Goal: Task Accomplishment & Management: Use online tool/utility

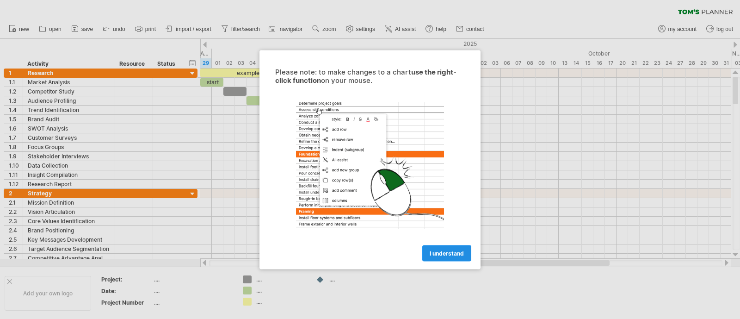
click at [458, 255] on span "I understand" at bounding box center [447, 252] width 34 height 7
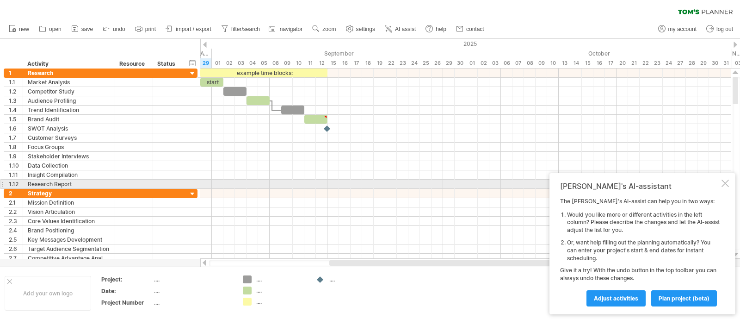
click at [725, 181] on div at bounding box center [725, 183] width 7 height 7
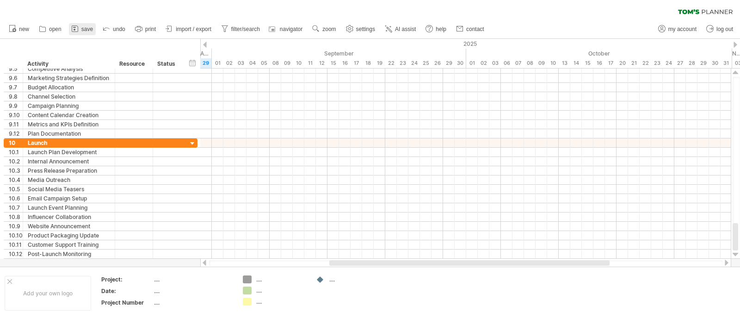
click at [86, 27] on span "save" at bounding box center [87, 29] width 12 height 6
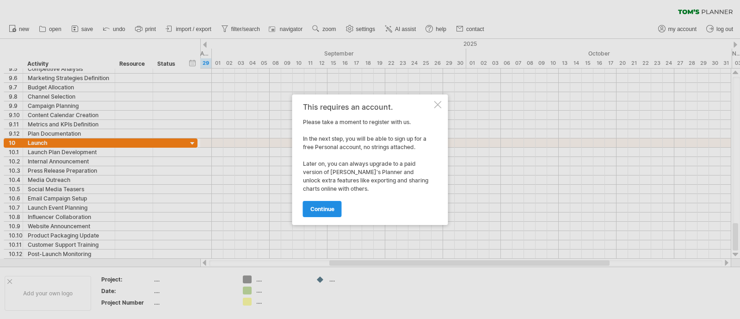
click at [329, 213] on link "continue" at bounding box center [322, 209] width 39 height 16
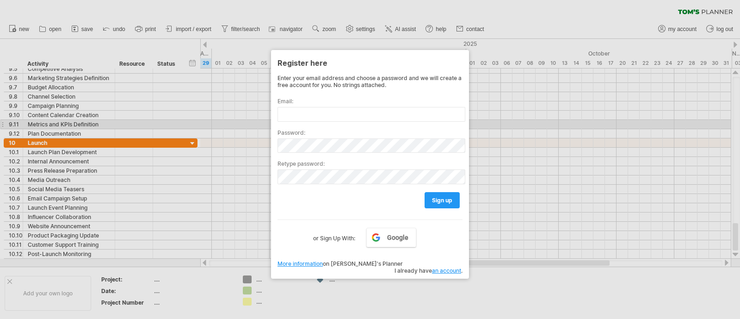
click at [301, 122] on div "Password:" at bounding box center [370, 137] width 185 height 31
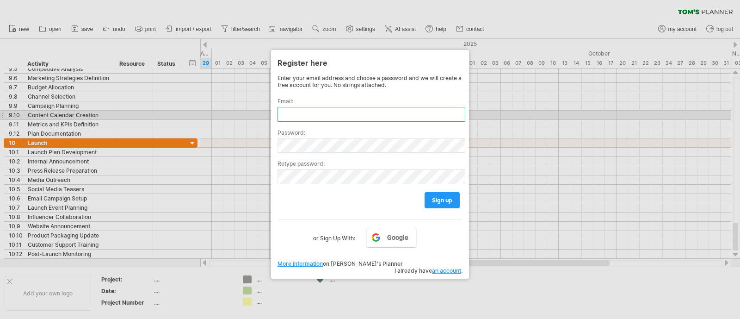
click at [303, 114] on input "text" at bounding box center [372, 114] width 188 height 15
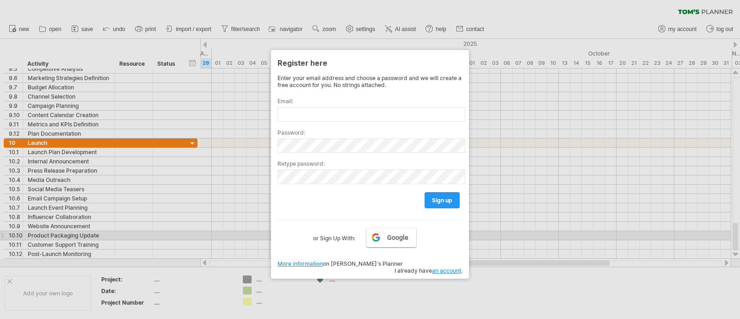
click at [410, 236] on link "Google" at bounding box center [391, 237] width 50 height 19
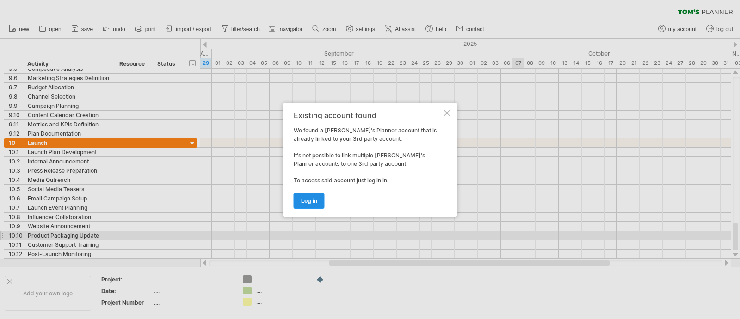
click at [314, 202] on span "log in" at bounding box center [309, 200] width 16 height 7
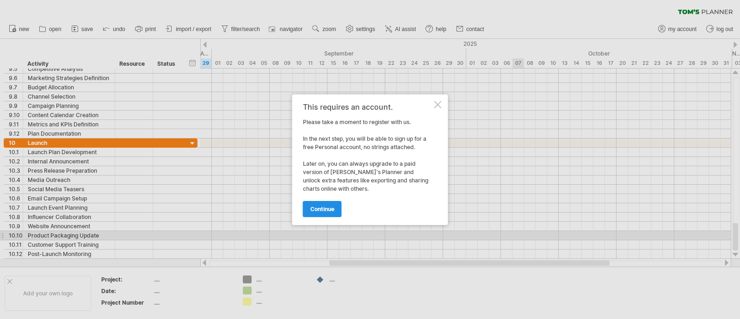
click at [323, 207] on span "continue" at bounding box center [322, 208] width 24 height 7
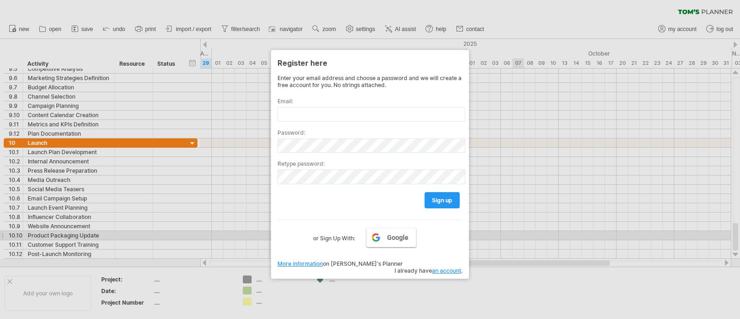
click at [387, 232] on link "Google" at bounding box center [391, 237] width 50 height 19
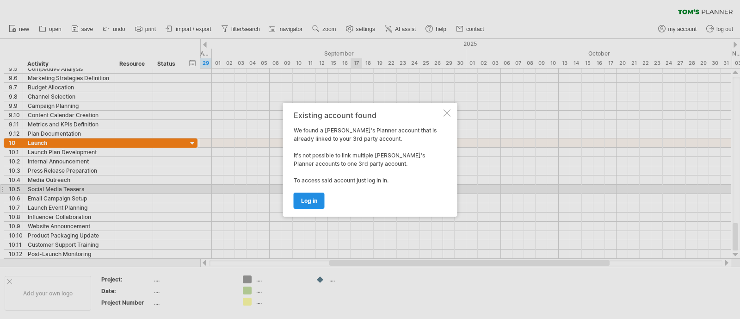
click at [312, 203] on span "log in" at bounding box center [309, 200] width 16 height 7
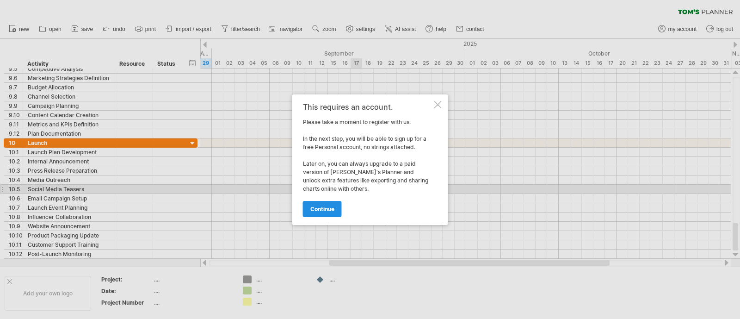
click at [316, 214] on link "continue" at bounding box center [322, 209] width 39 height 16
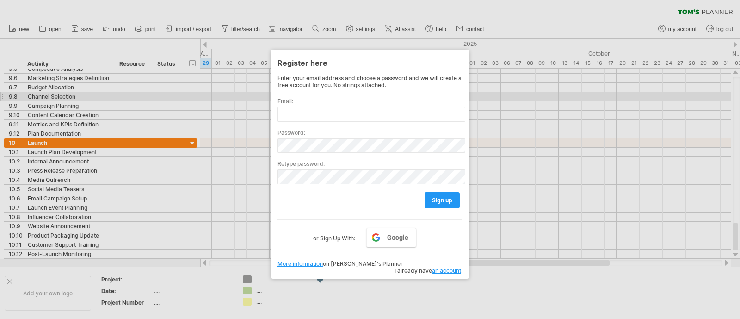
click at [314, 103] on label "Email:" at bounding box center [370, 101] width 185 height 7
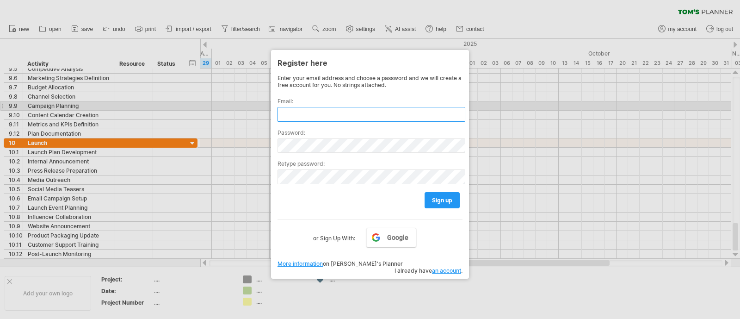
click at [314, 111] on input "text" at bounding box center [372, 114] width 188 height 15
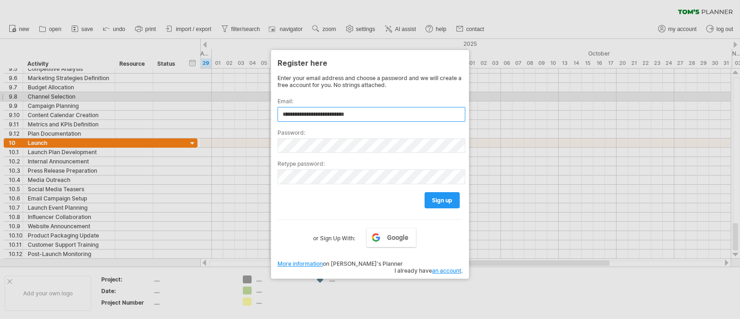
type input "**********"
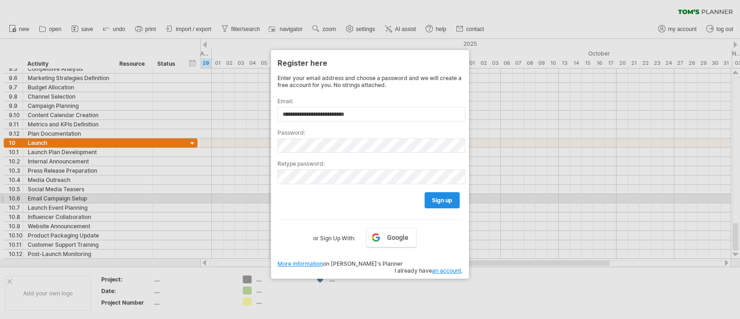
click at [462, 198] on div "**********" at bounding box center [370, 164] width 198 height 229
click at [456, 199] on link "sign up" at bounding box center [442, 200] width 35 height 16
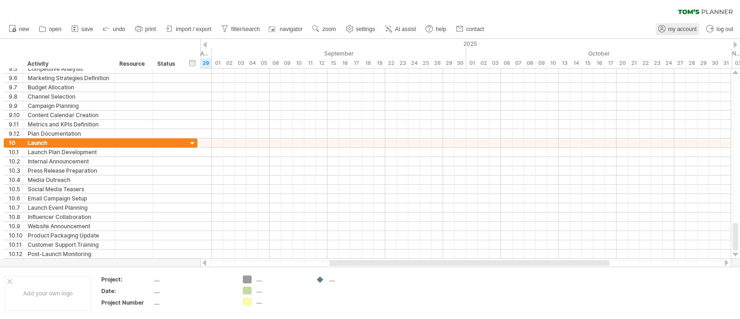
click at [685, 31] on span "my account" at bounding box center [683, 29] width 28 height 6
type input "**********"
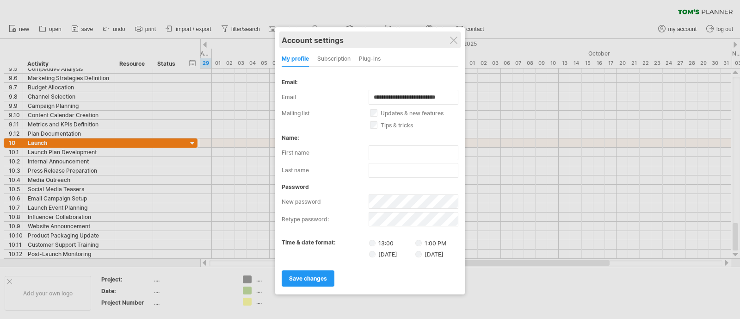
click at [458, 38] on div "Account settings" at bounding box center [370, 39] width 177 height 17
click at [452, 42] on div at bounding box center [453, 40] width 7 height 7
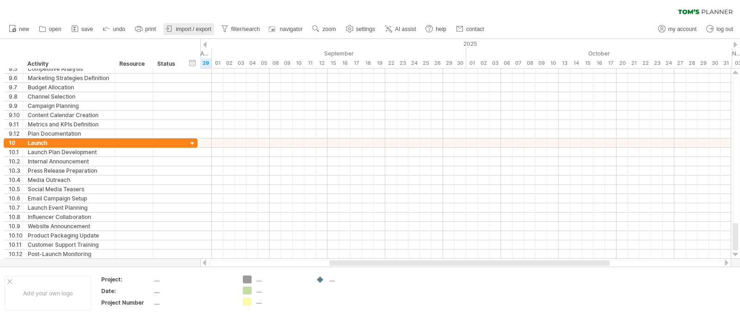
click at [189, 32] on span "import / export" at bounding box center [194, 29] width 36 height 6
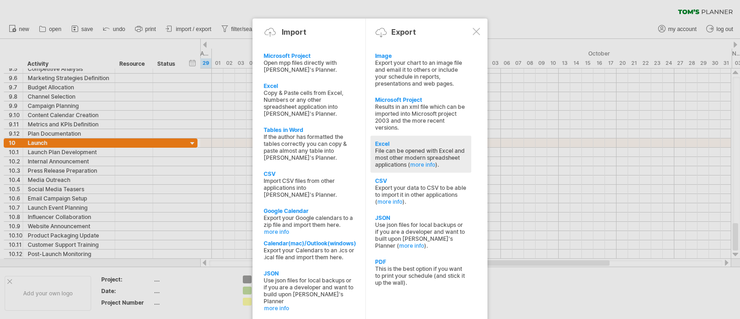
click at [437, 147] on div "File can be opened with Excel and most other modern spreadsheet applications ( …" at bounding box center [421, 157] width 92 height 21
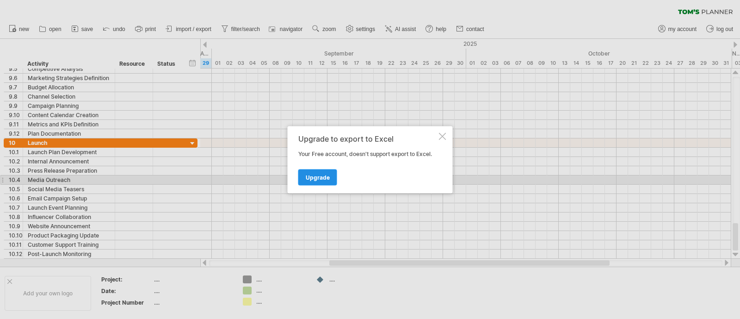
click at [321, 178] on span "Upgrade" at bounding box center [318, 177] width 24 height 7
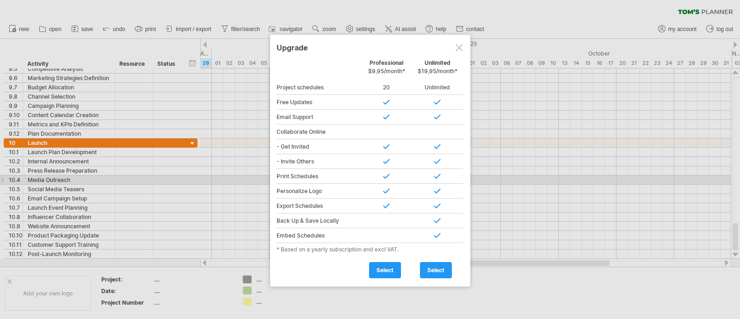
click at [444, 97] on div "Personal Free Professional $9,95/month* Unlimited $19,95/month* Project schedul…" at bounding box center [370, 168] width 187 height 219
drag, startPoint x: 449, startPoint y: 87, endPoint x: 389, endPoint y: 70, distance: 62.4
click at [406, 86] on div "Project schedules 1 20 Unlimited Project schedules Depending on your account ty…" at bounding box center [370, 87] width 187 height 15
click at [377, 52] on div "Upgrade" at bounding box center [370, 47] width 187 height 17
drag, startPoint x: 372, startPoint y: 70, endPoint x: 372, endPoint y: 78, distance: 7.9
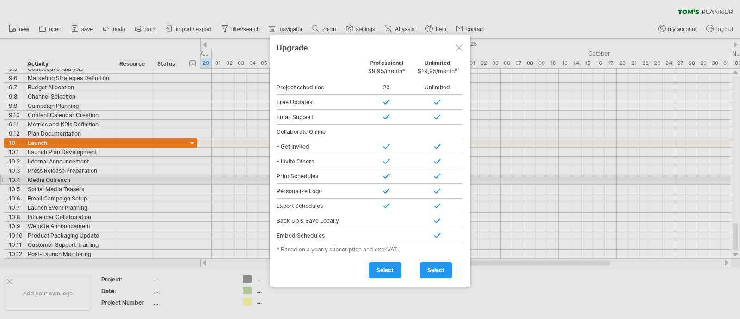
click at [372, 77] on div "Professional $9,95/month*" at bounding box center [386, 69] width 51 height 20
drag, startPoint x: 304, startPoint y: 247, endPoint x: 408, endPoint y: 248, distance: 104.6
click at [408, 248] on div "* Based on a yearly subscription and excl VAT." at bounding box center [370, 249] width 187 height 7
click at [409, 248] on div "* Based on a yearly subscription and excl VAT." at bounding box center [370, 249] width 187 height 7
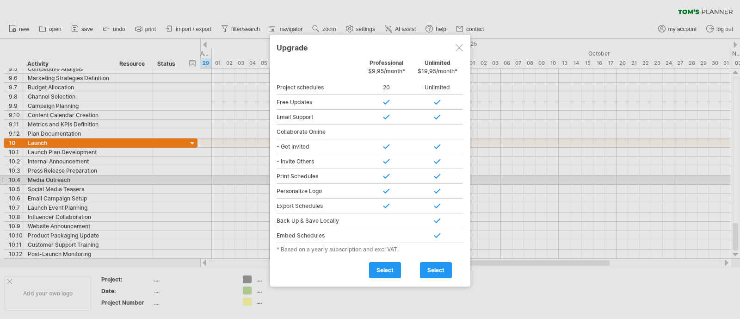
click at [457, 50] on div at bounding box center [459, 47] width 7 height 7
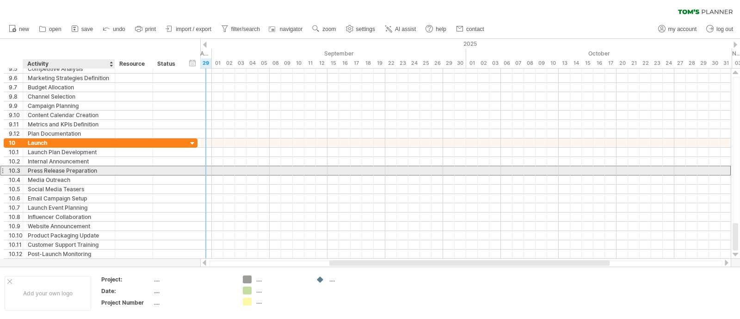
click at [58, 174] on div "Press Release Preparation" at bounding box center [69, 170] width 82 height 9
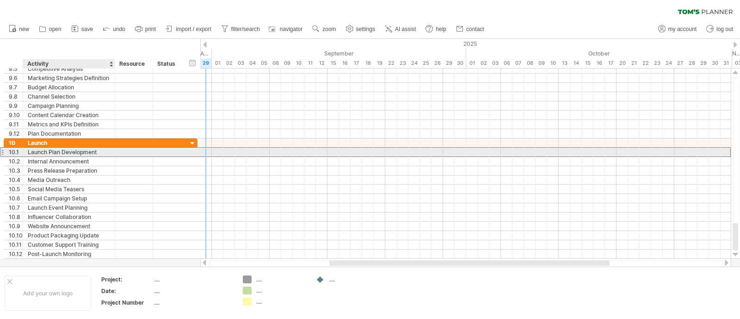
click at [78, 151] on div "Launch Plan Development" at bounding box center [69, 152] width 82 height 9
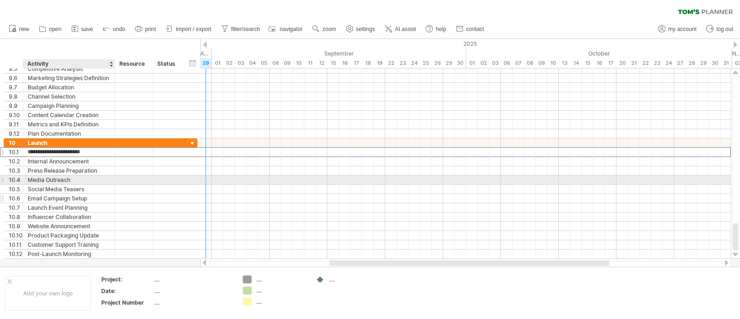
click at [74, 194] on div "Email Campaign Setup" at bounding box center [69, 198] width 82 height 9
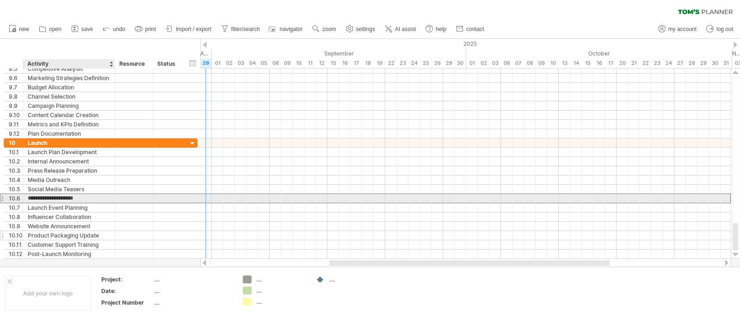
click at [72, 231] on div "Product Packaging Update" at bounding box center [69, 235] width 82 height 9
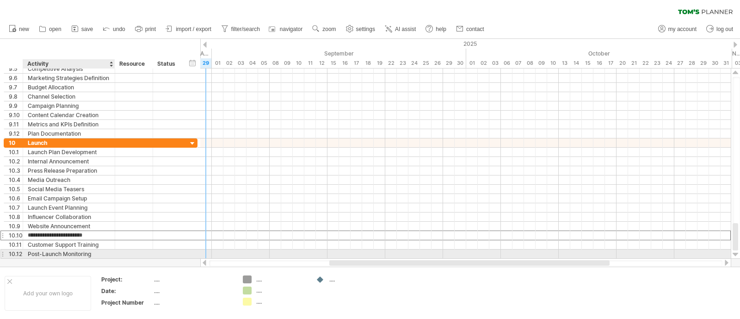
click at [67, 253] on div "Post-Launch Monitoring" at bounding box center [69, 253] width 82 height 9
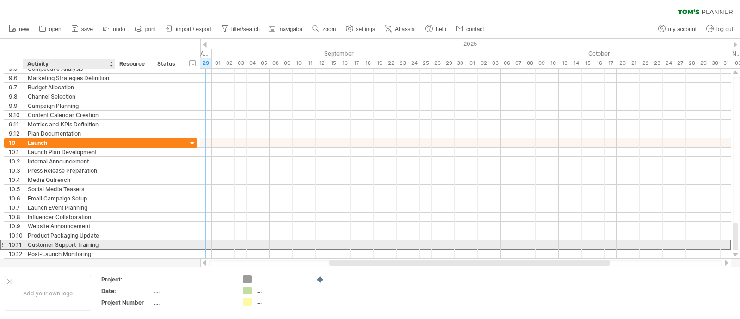
click at [67, 245] on div "Customer Support Training" at bounding box center [69, 244] width 82 height 9
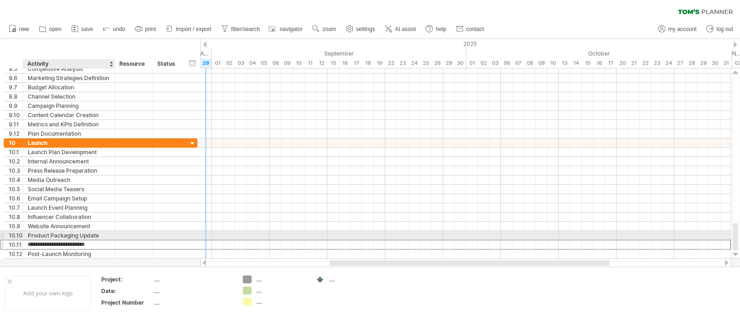
click at [66, 235] on div "Product Packaging Update" at bounding box center [69, 235] width 82 height 9
click at [65, 223] on div "Website Announcement" at bounding box center [69, 226] width 82 height 9
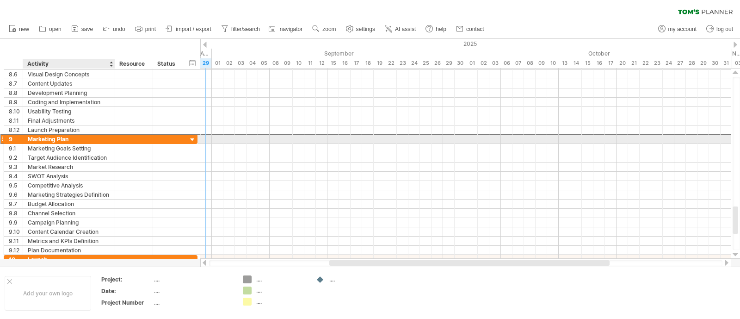
click at [68, 137] on div "Marketing Plan" at bounding box center [69, 139] width 82 height 9
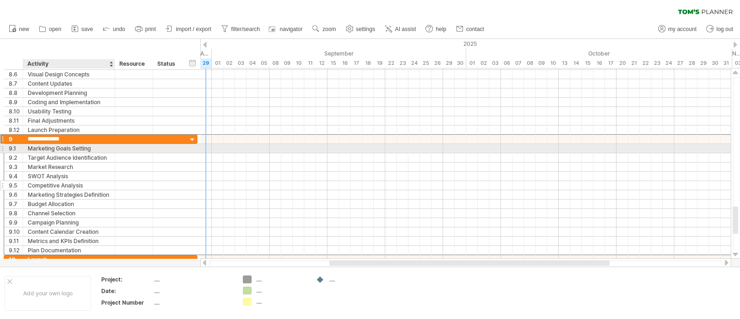
click at [67, 182] on div "Competitive Analysis" at bounding box center [69, 185] width 82 height 9
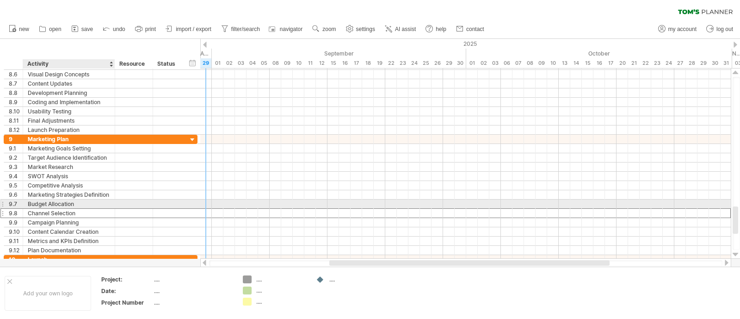
click at [67, 209] on div "Channel Selection" at bounding box center [69, 213] width 82 height 9
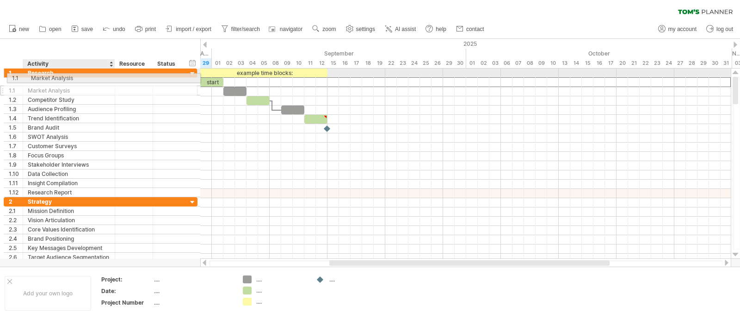
drag, startPoint x: 48, startPoint y: 83, endPoint x: 49, endPoint y: 76, distance: 6.5
